Goal: Find specific fact: Find specific fact

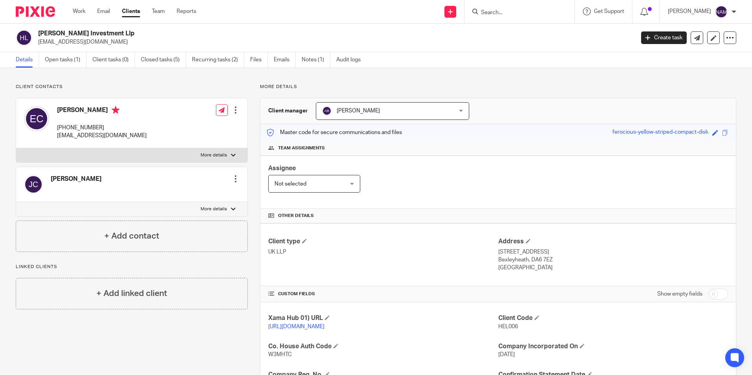
scroll to position [118, 0]
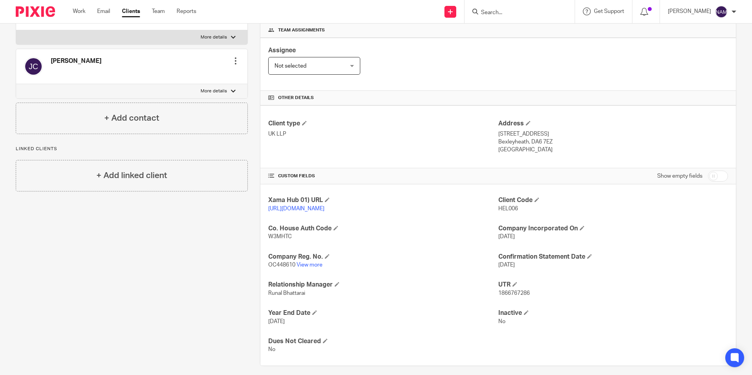
click at [480, 9] on form at bounding box center [522, 12] width 84 height 10
click at [484, 14] on input "Search" at bounding box center [515, 12] width 71 height 7
type input "canning"
click at [547, 22] on div "Canning Property Llp Gavin Stafford < gavin_stafford@email.com > Adam Thomas Ni…" at bounding box center [582, 36] width 218 height 37
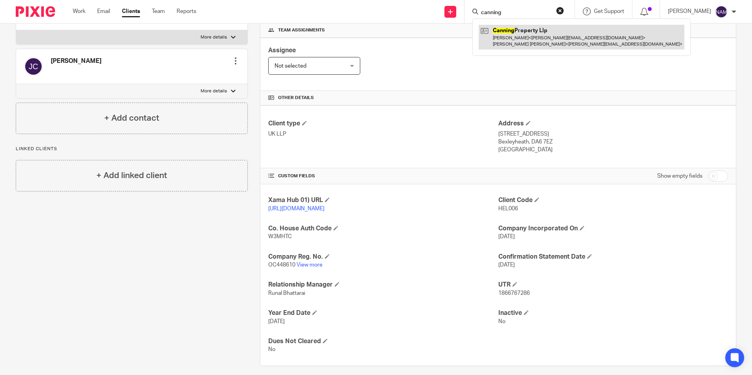
click at [549, 29] on link at bounding box center [582, 37] width 206 height 24
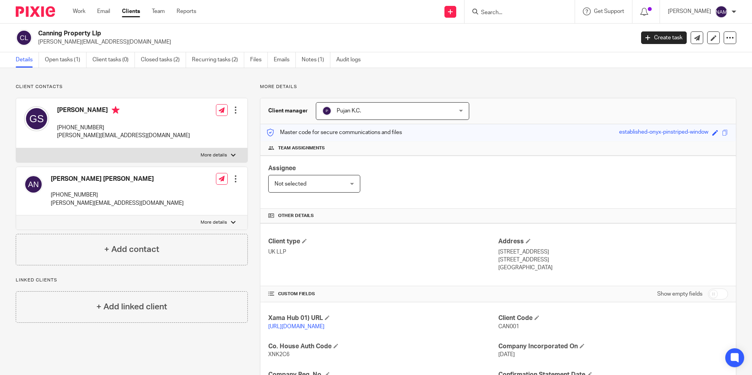
scroll to position [104, 0]
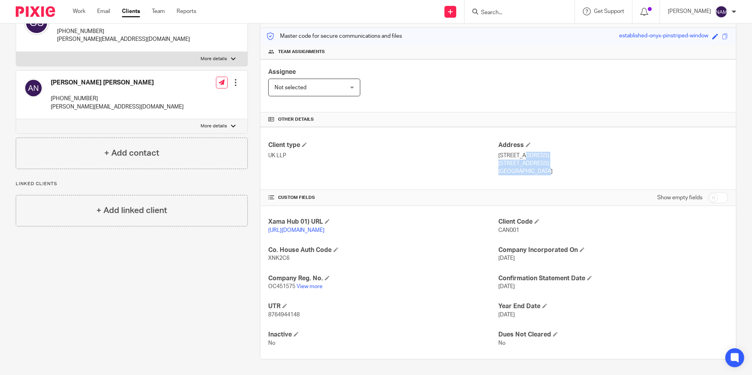
drag, startPoint x: 515, startPoint y: 163, endPoint x: 495, endPoint y: 151, distance: 23.1
click at [499, 151] on div "Address [STREET_ADDRESS] [STREET_ADDRESS] [GEOGRAPHIC_DATA]" at bounding box center [614, 158] width 230 height 35
copy div "[STREET_ADDRESS]"
